Goal: Task Accomplishment & Management: Use online tool/utility

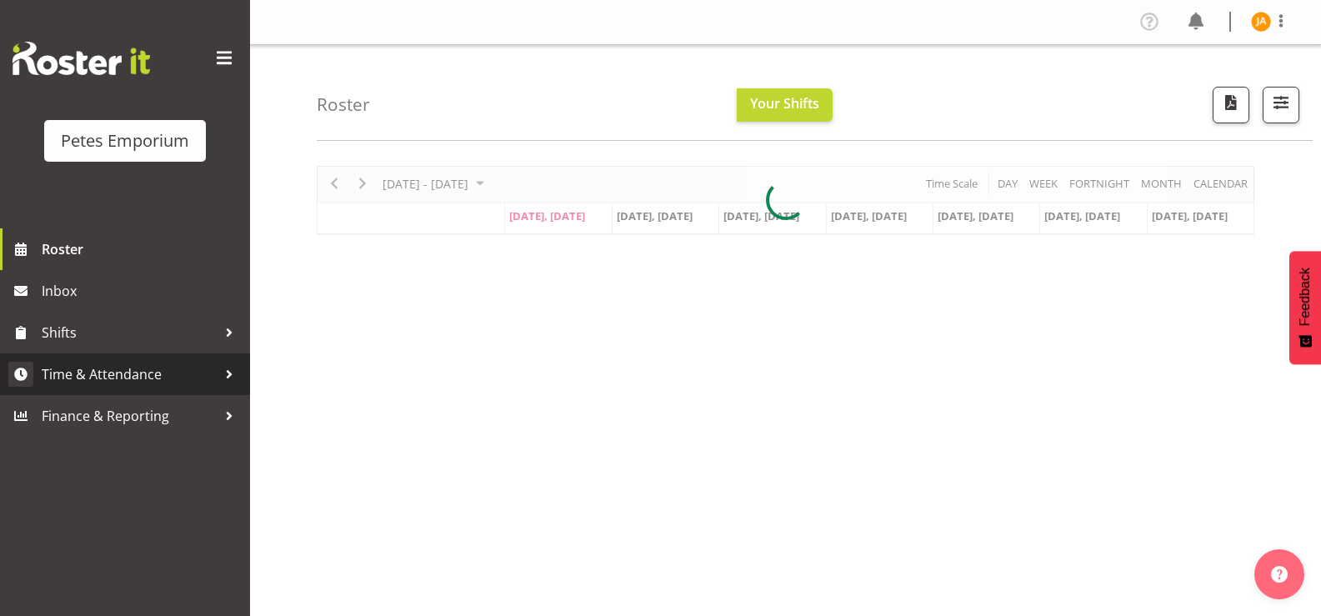
click at [115, 384] on span "Time & Attendance" at bounding box center [129, 374] width 175 height 25
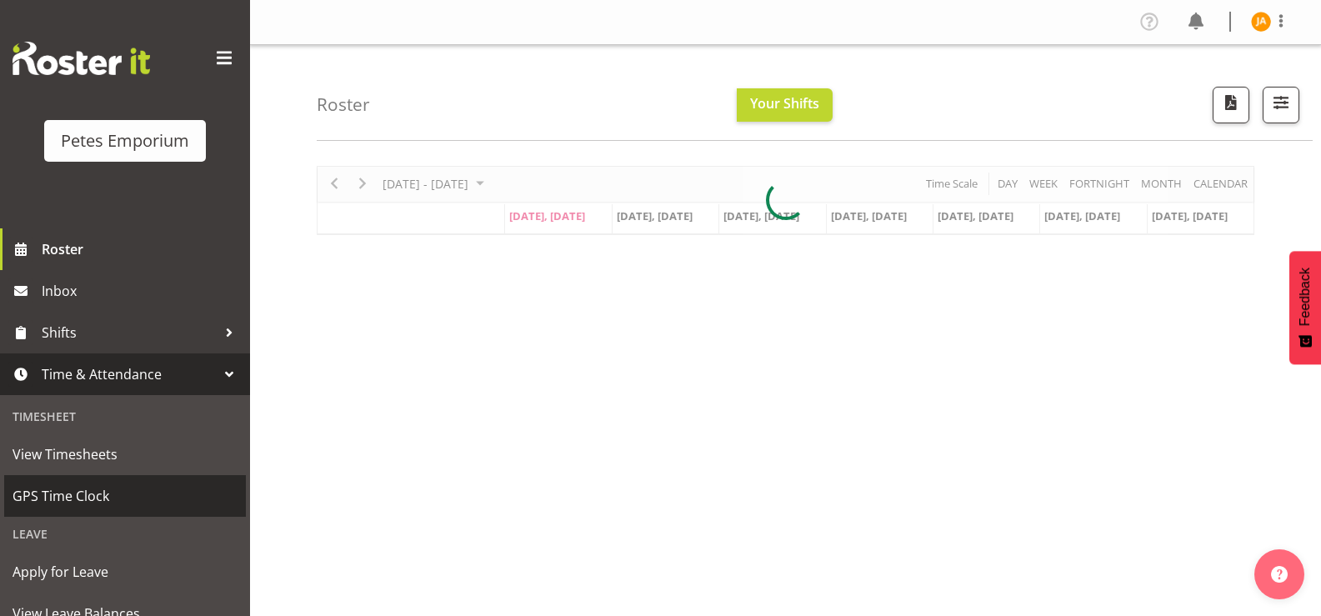
click at [104, 497] on span "GPS Time Clock" at bounding box center [125, 495] width 225 height 25
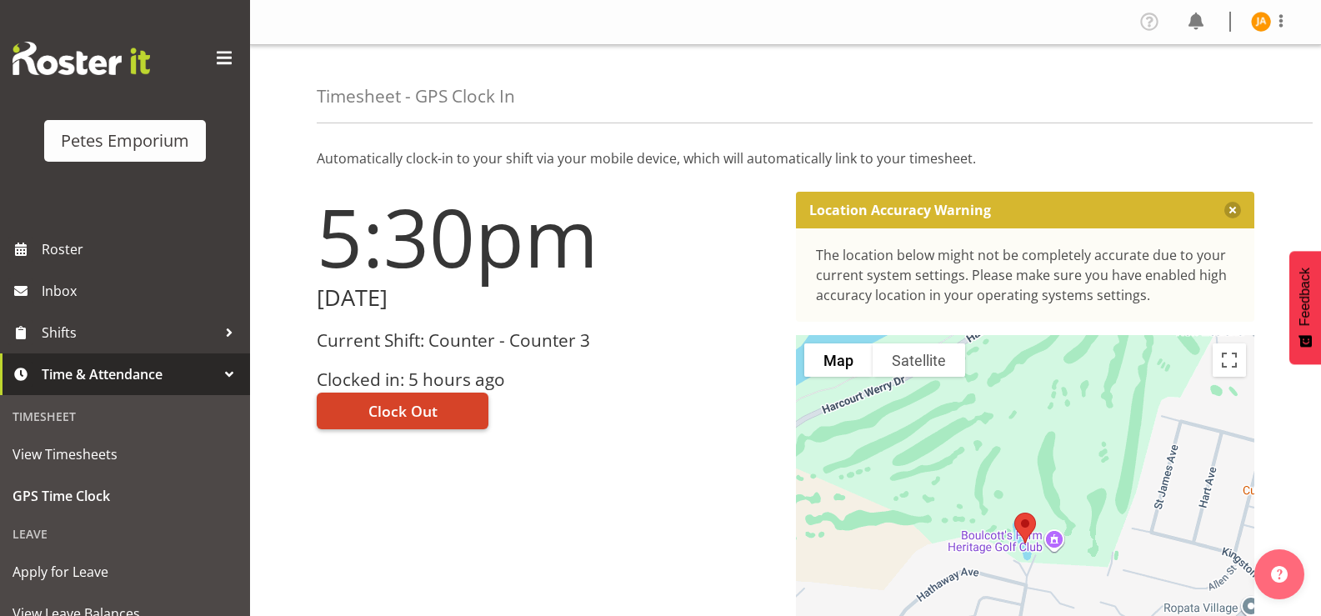
click at [456, 408] on button "Clock Out" at bounding box center [403, 411] width 172 height 37
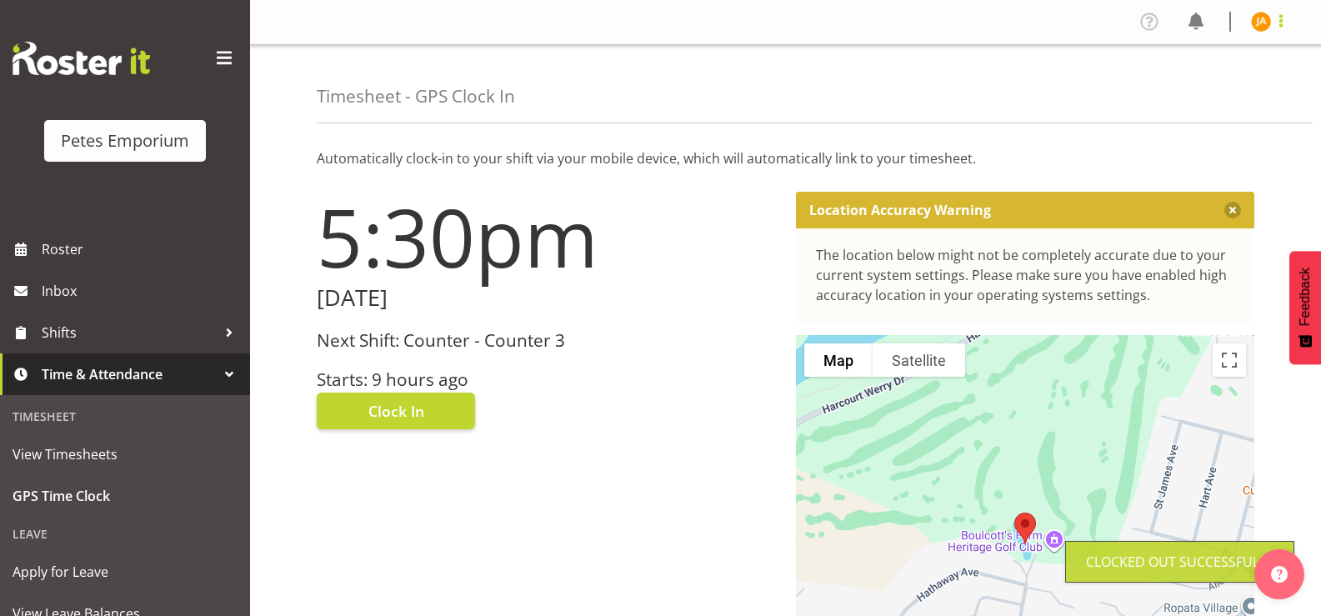
click at [1277, 29] on span at bounding box center [1281, 21] width 20 height 20
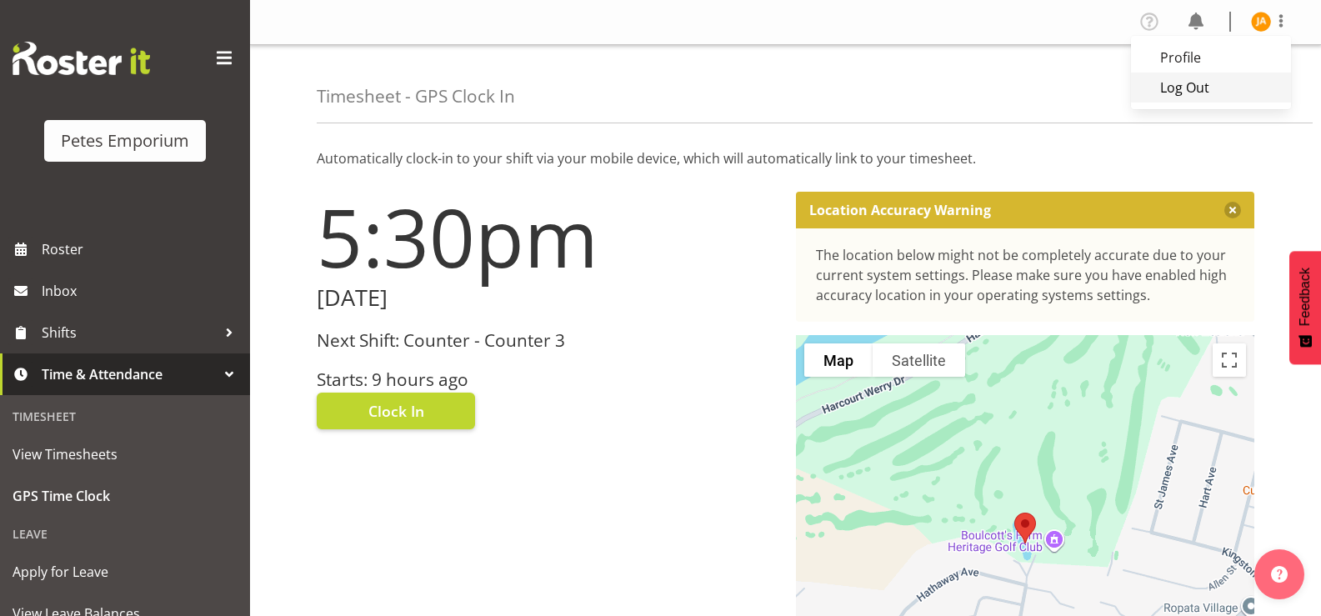
click at [1199, 98] on link "Log Out" at bounding box center [1211, 88] width 160 height 30
